Goal: Transaction & Acquisition: Purchase product/service

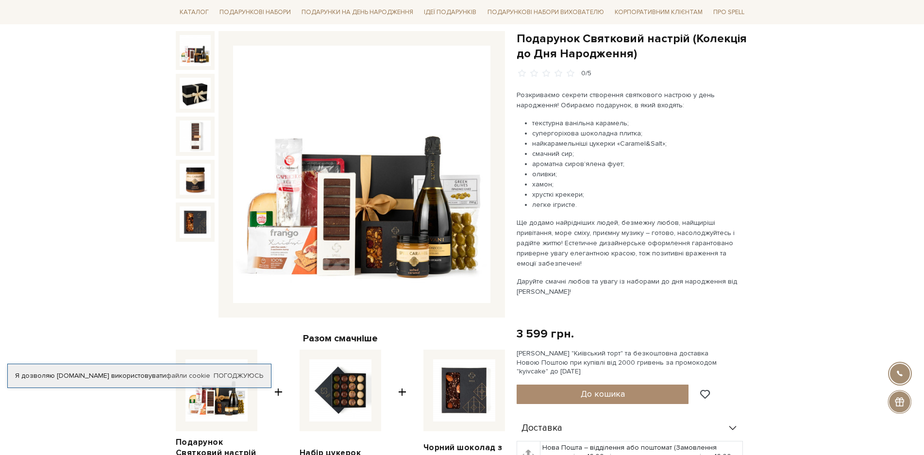
scroll to position [194, 0]
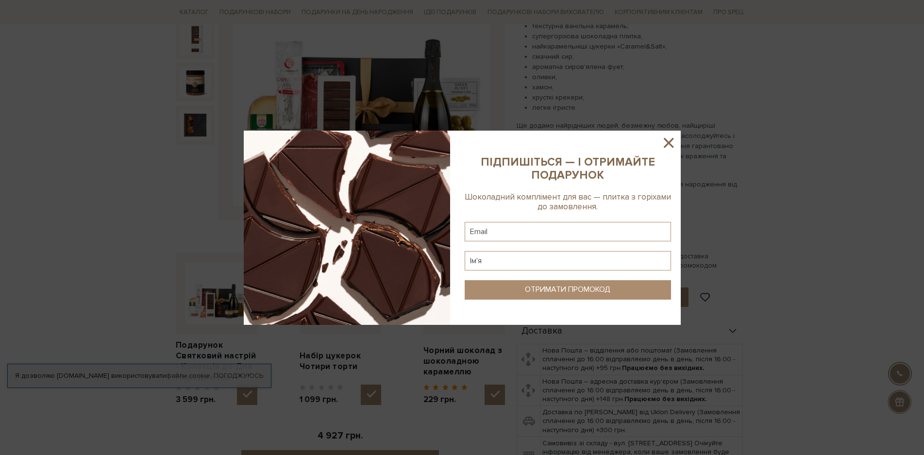
click at [667, 141] on icon at bounding box center [669, 143] width 10 height 10
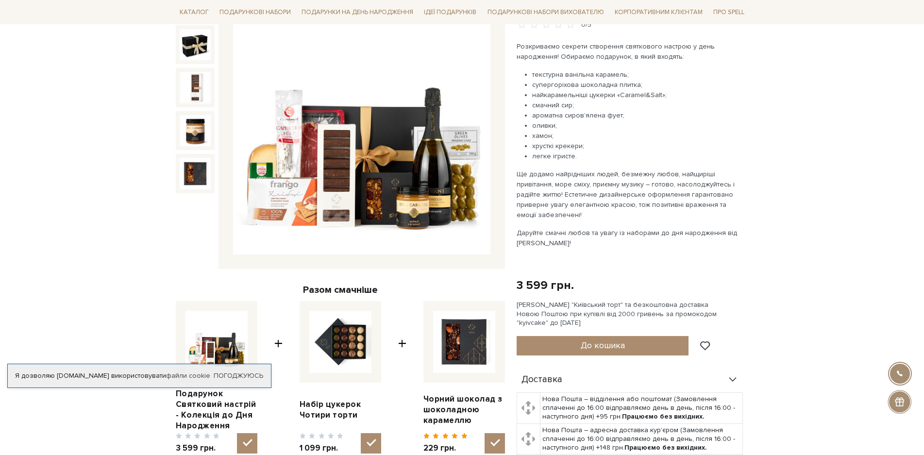
scroll to position [0, 0]
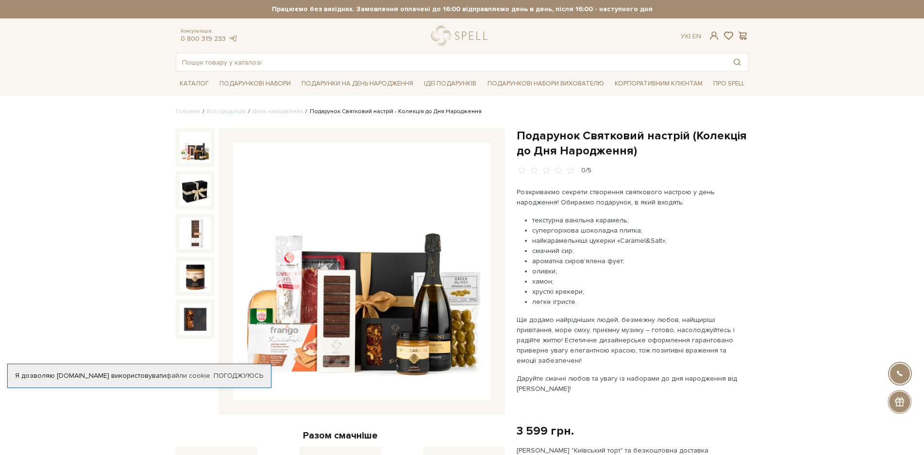
click at [443, 327] on img at bounding box center [361, 271] width 257 height 257
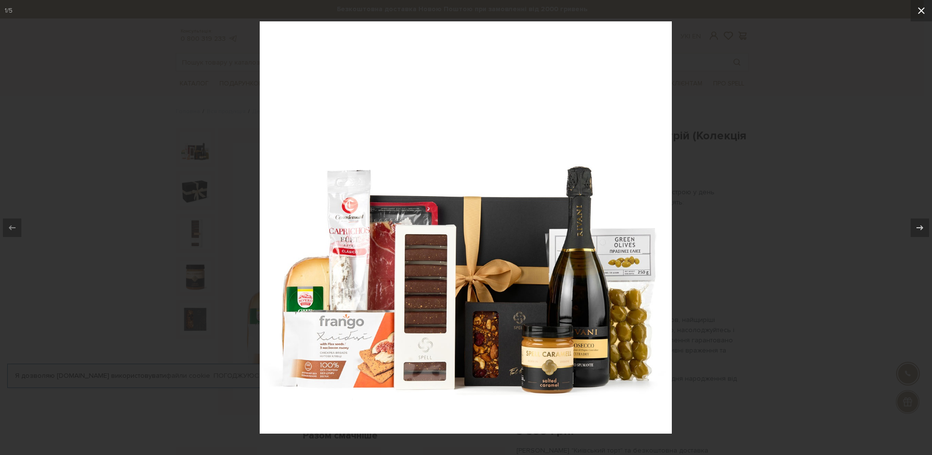
click at [922, 11] on icon at bounding box center [922, 11] width 12 height 12
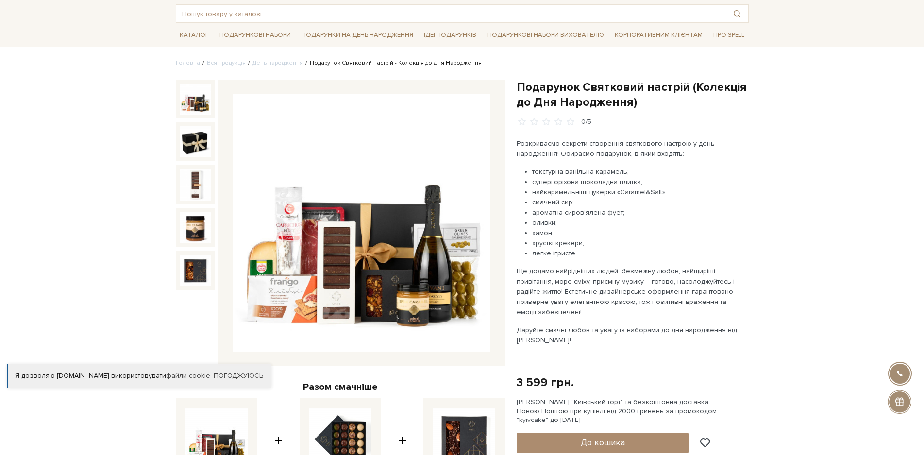
scroll to position [97, 0]
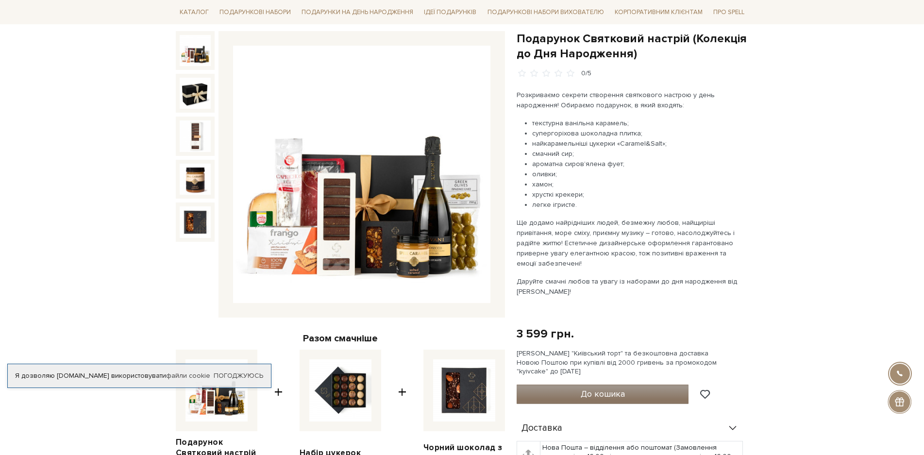
click at [623, 392] on span "До кошика" at bounding box center [603, 393] width 44 height 11
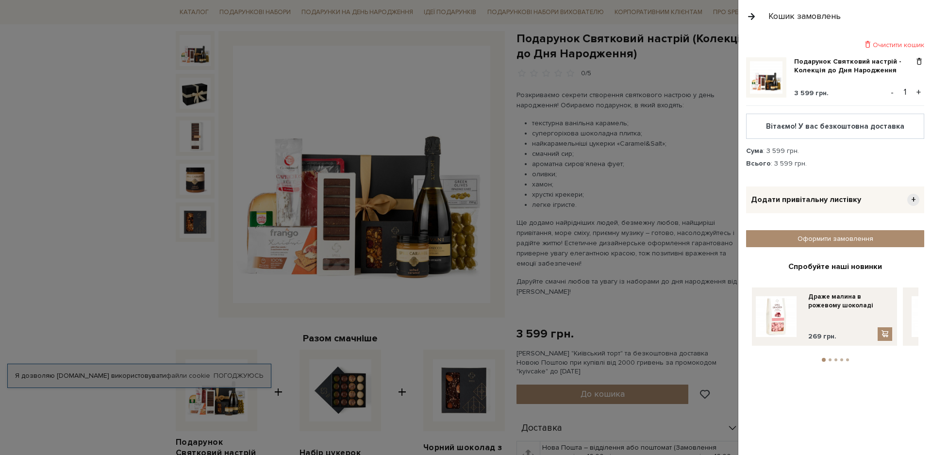
click at [746, 17] on div "Кошик замовлень" at bounding box center [835, 16] width 194 height 33
click at [751, 15] on button "button" at bounding box center [751, 16] width 11 height 17
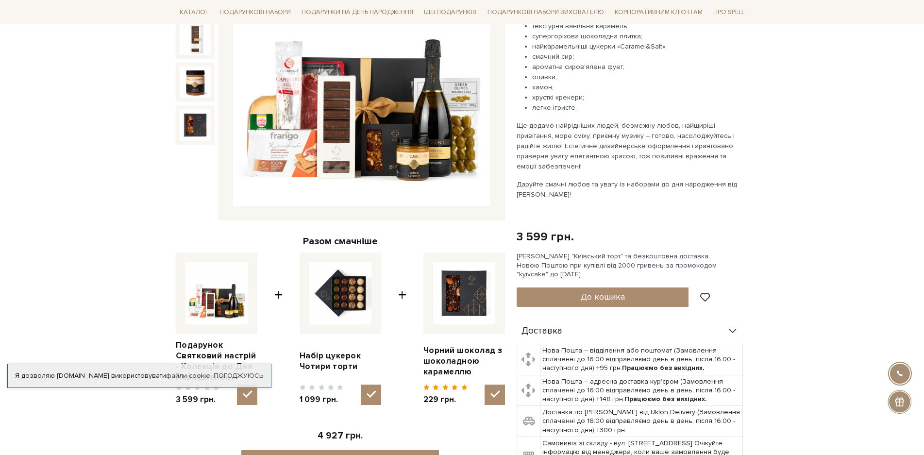
scroll to position [243, 0]
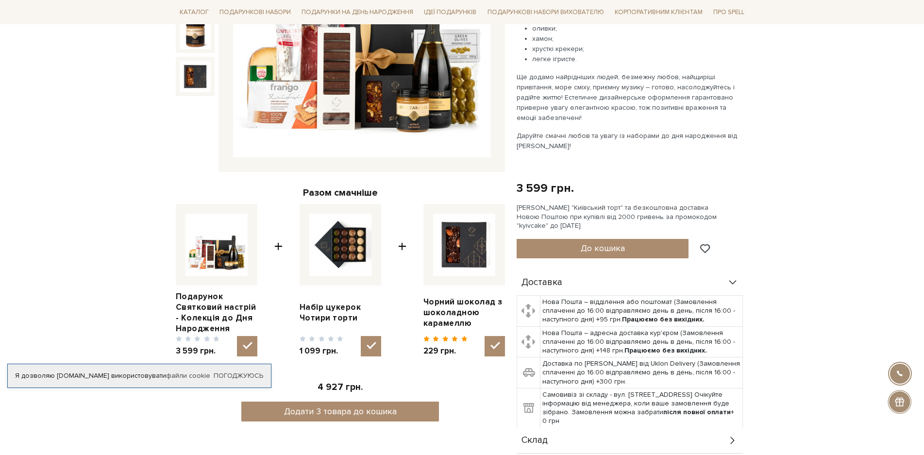
click at [229, 254] on img at bounding box center [216, 245] width 62 height 62
click at [237, 336] on input "checkbox" at bounding box center [247, 346] width 20 height 20
click at [230, 247] on img at bounding box center [216, 245] width 62 height 62
click at [237, 336] on input "checkbox" at bounding box center [247, 346] width 20 height 20
click at [201, 268] on img at bounding box center [216, 245] width 62 height 62
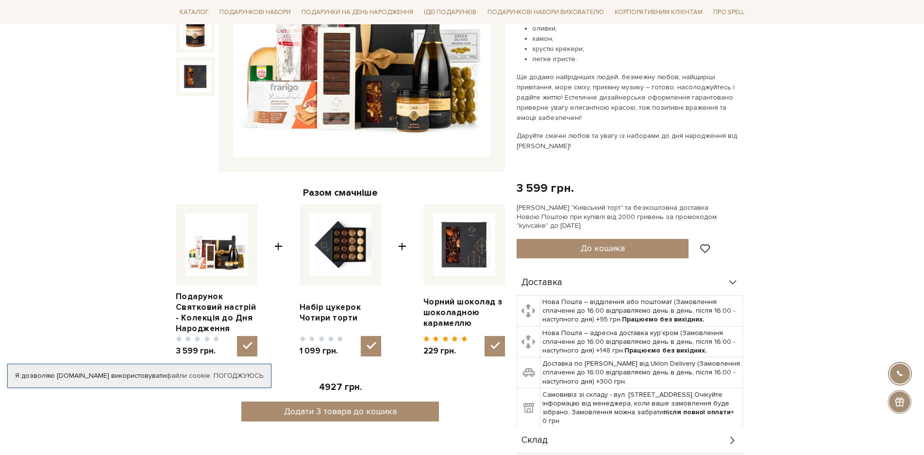
click at [237, 336] on input "checkbox" at bounding box center [247, 346] width 20 height 20
click at [226, 269] on img at bounding box center [216, 245] width 62 height 62
click at [237, 336] on input "checkbox" at bounding box center [247, 346] width 20 height 20
checkbox input "true"
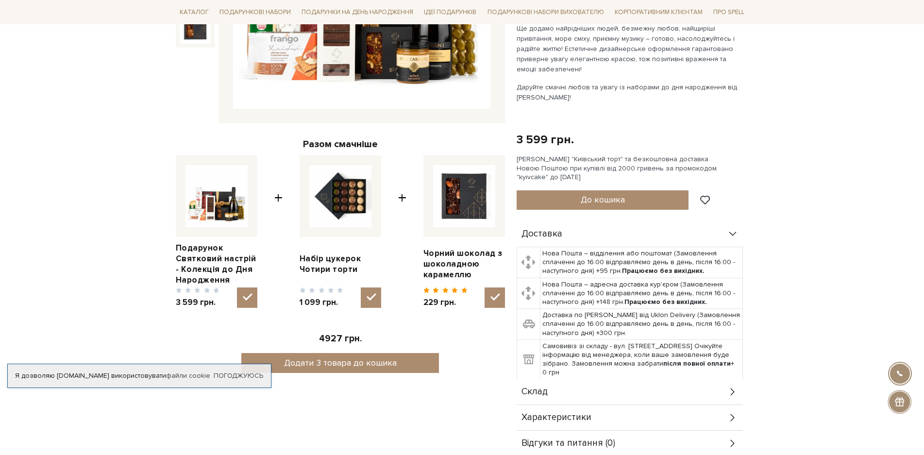
scroll to position [437, 0]
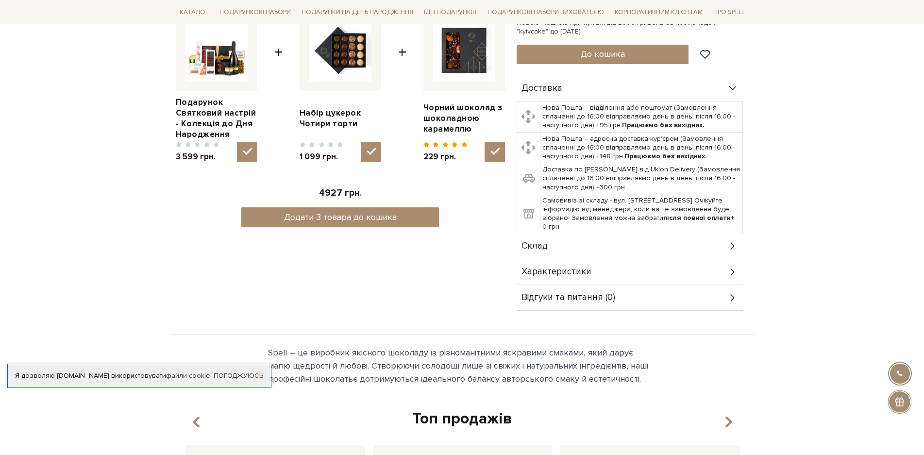
click at [574, 250] on div "Склад" at bounding box center [629, 245] width 226 height 25
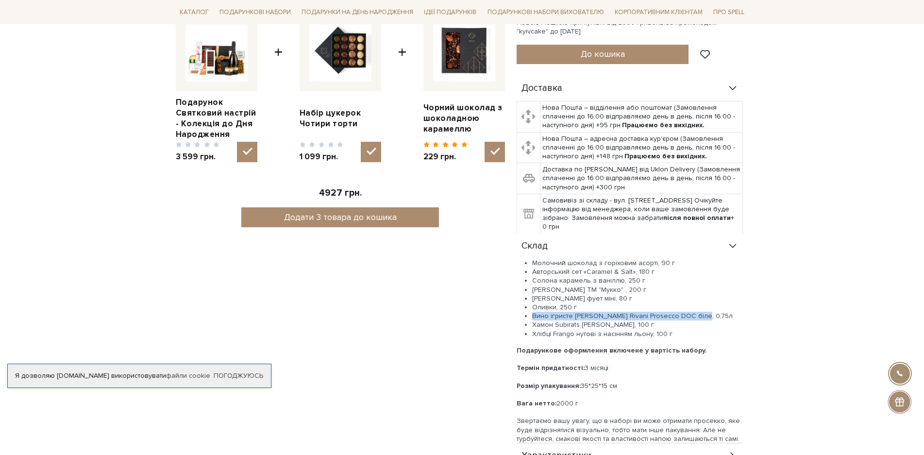
drag, startPoint x: 533, startPoint y: 316, endPoint x: 697, endPoint y: 318, distance: 164.1
click at [697, 318] on li "Вино ігристе [PERSON_NAME] Rivani Prosecco DOC біле, 0,75л" at bounding box center [637, 316] width 211 height 9
copy li "Вино ігристе [PERSON_NAME] Rivani Prosecco DOC біле, 0,75л"
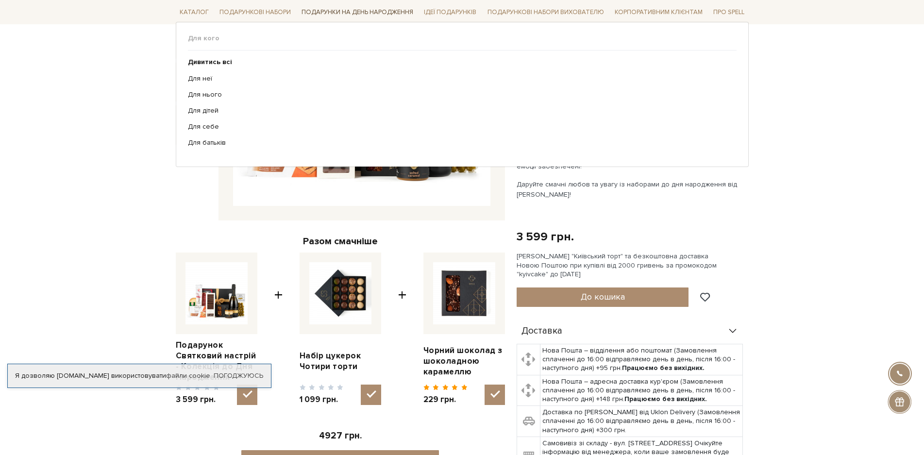
scroll to position [0, 0]
